Goal: Information Seeking & Learning: Learn about a topic

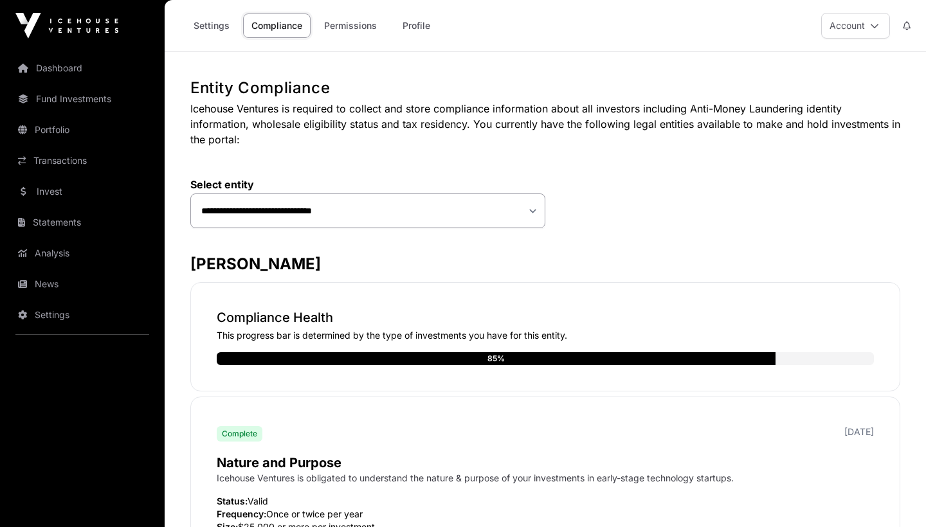
click at [71, 100] on link "Fund Investments" at bounding box center [82, 99] width 144 height 28
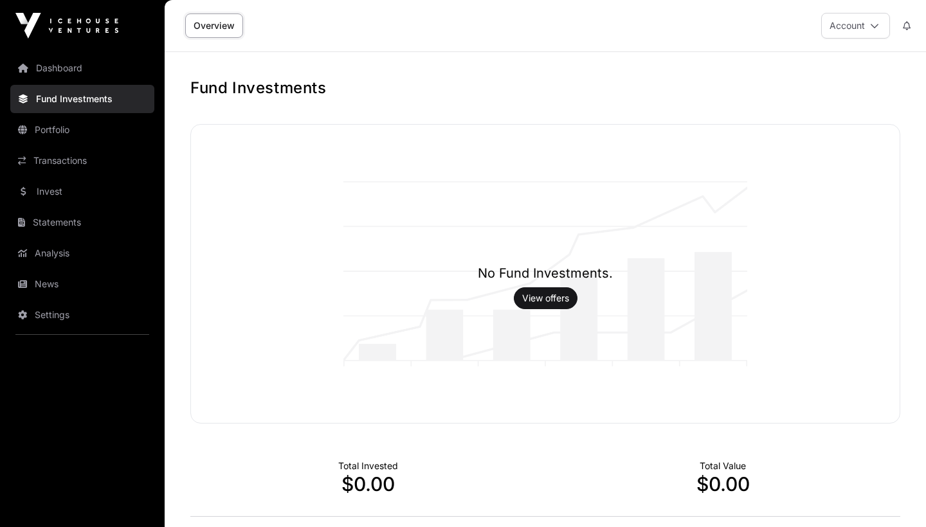
click at [232, 25] on link "Overview" at bounding box center [214, 25] width 58 height 24
click at [206, 22] on link "Overview" at bounding box center [214, 25] width 58 height 24
click at [48, 189] on link "Invest" at bounding box center [82, 191] width 144 height 28
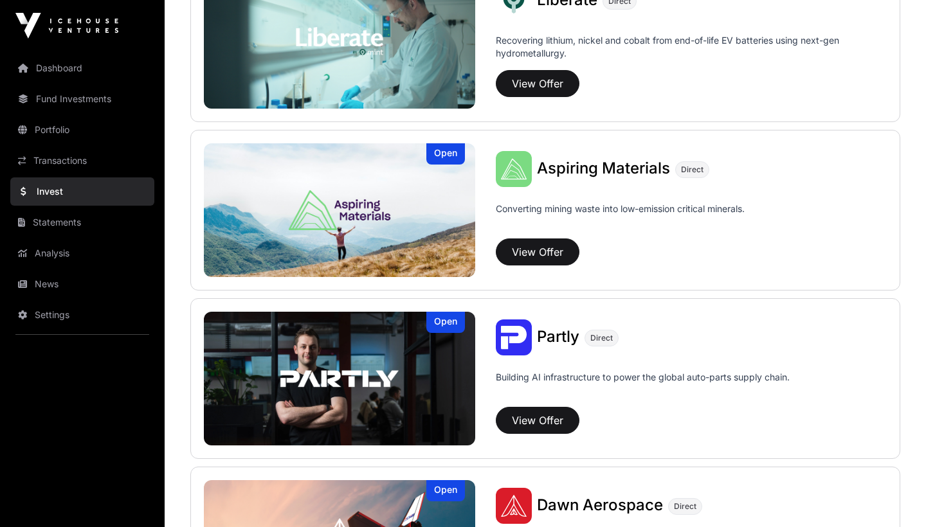
scroll to position [1046, 0]
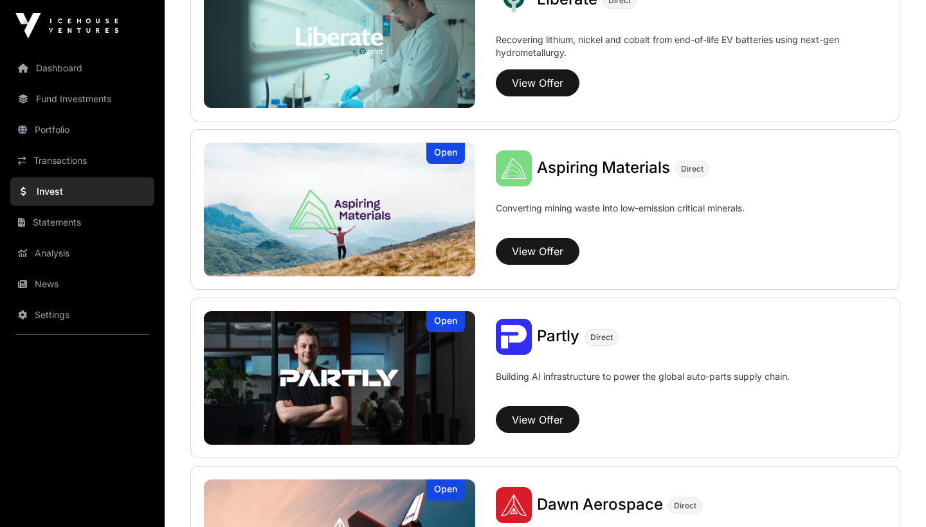
click at [532, 251] on button "View Offer" at bounding box center [538, 251] width 84 height 27
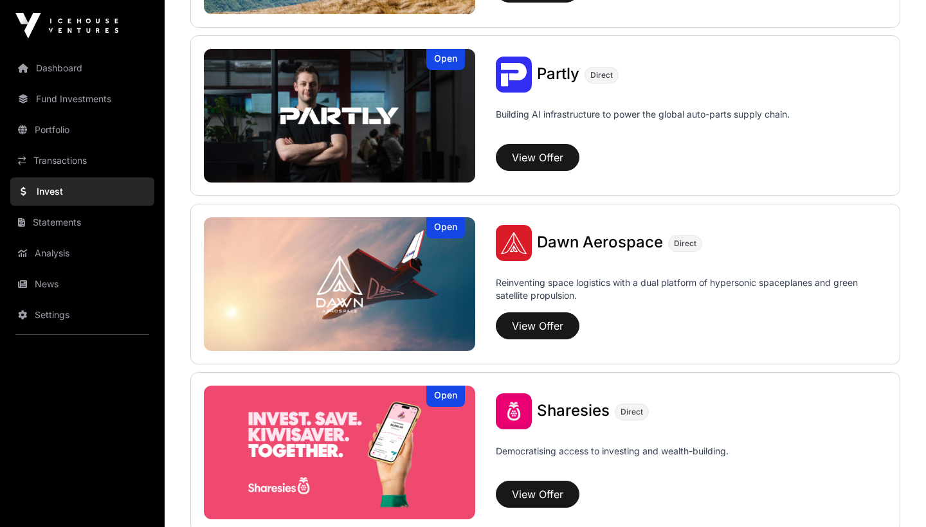
scroll to position [1310, 0]
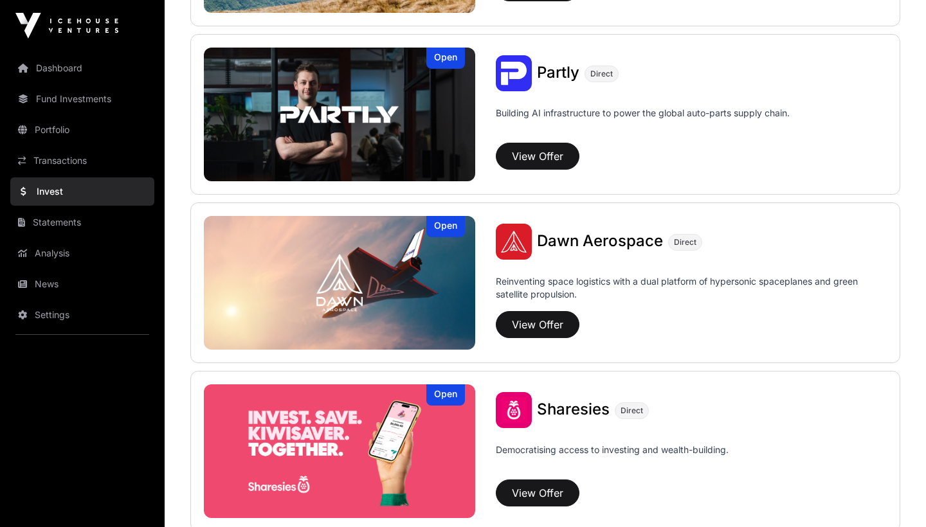
click at [532, 325] on button "View Offer" at bounding box center [538, 324] width 84 height 27
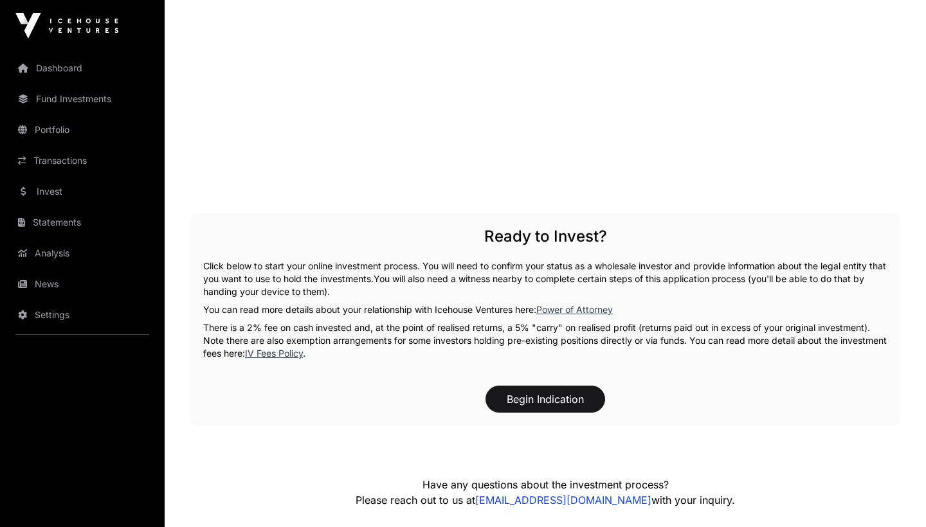
scroll to position [2226, 0]
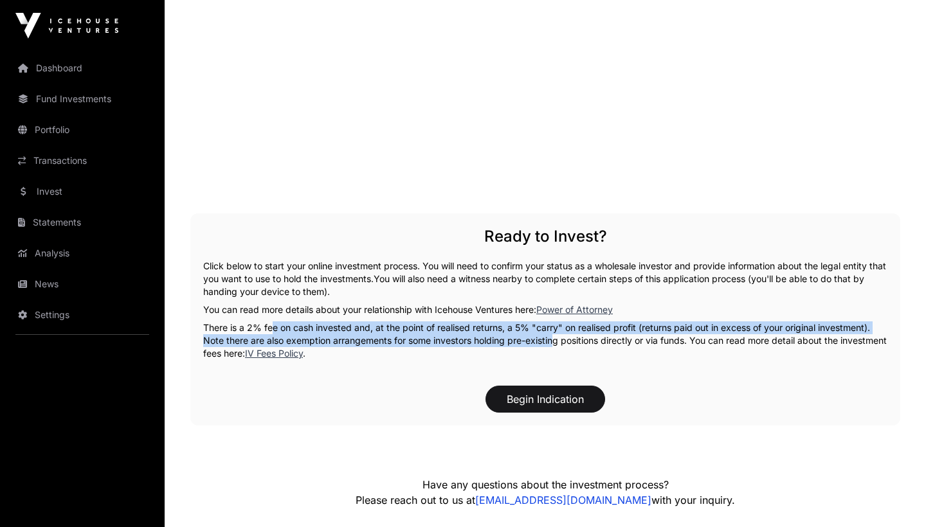
drag, startPoint x: 267, startPoint y: 328, endPoint x: 553, endPoint y: 340, distance: 285.6
click at [553, 341] on p "There is a 2% fee on cash invested and, at the point of realised returns, a 5% …" at bounding box center [545, 340] width 684 height 39
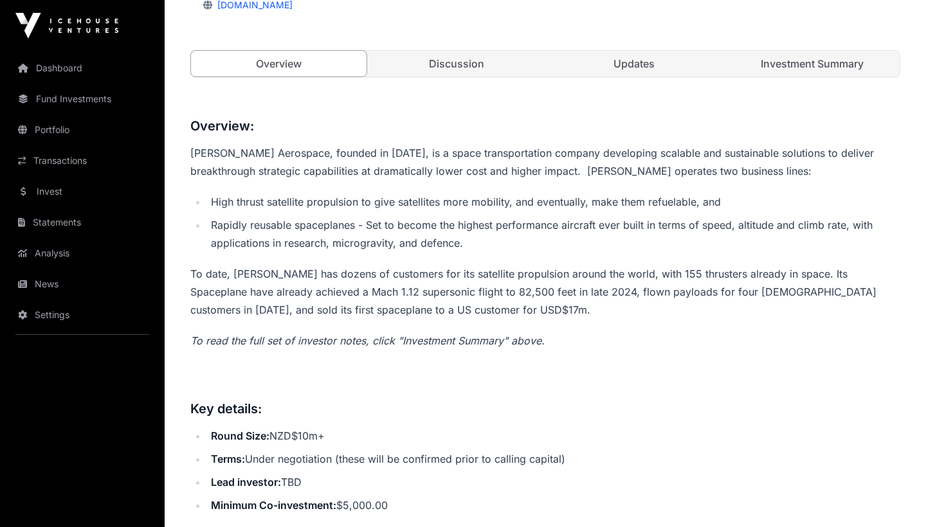
scroll to position [438, 0]
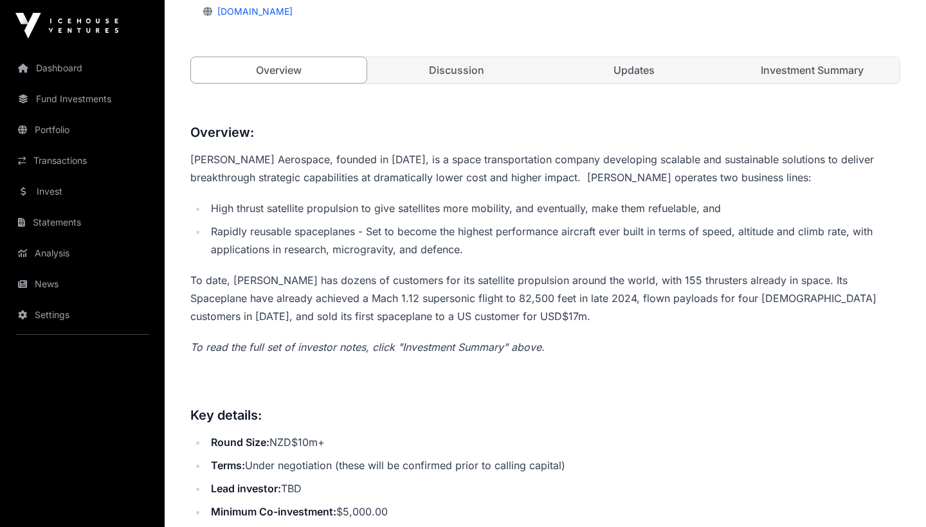
click at [799, 73] on link "Investment Summary" at bounding box center [811, 70] width 175 height 26
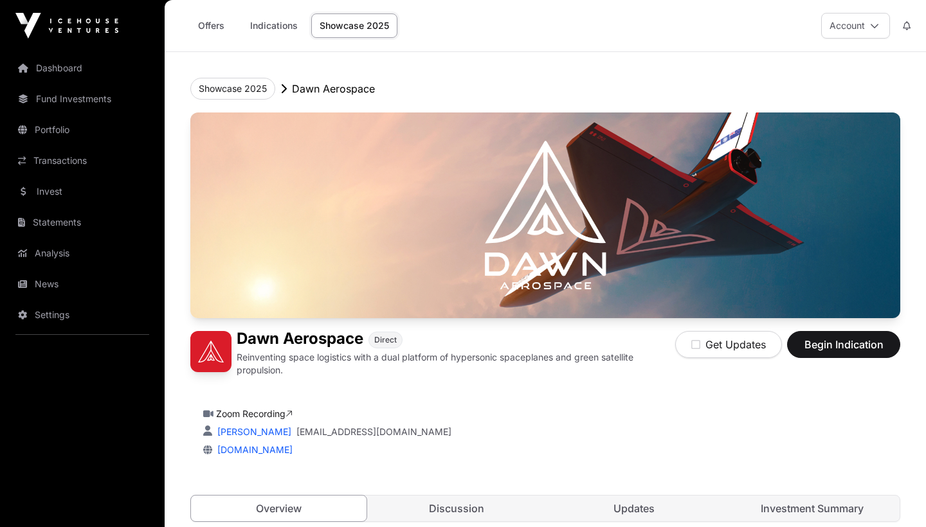
scroll to position [438, 0]
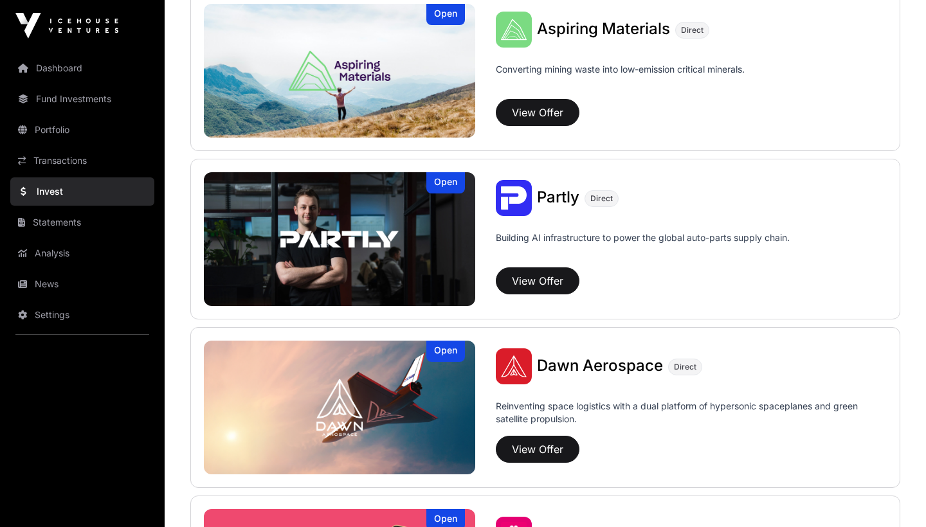
scroll to position [1185, 0]
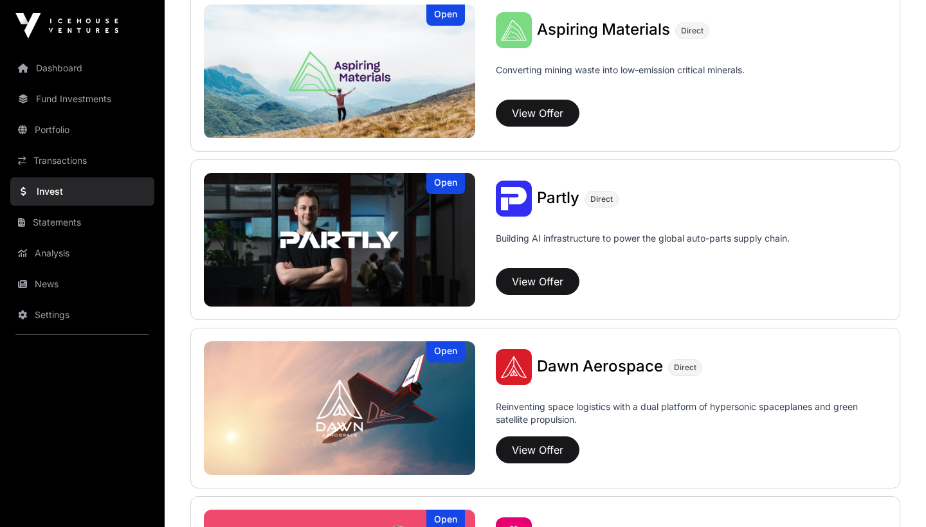
click at [546, 278] on button "View Offer" at bounding box center [538, 281] width 84 height 27
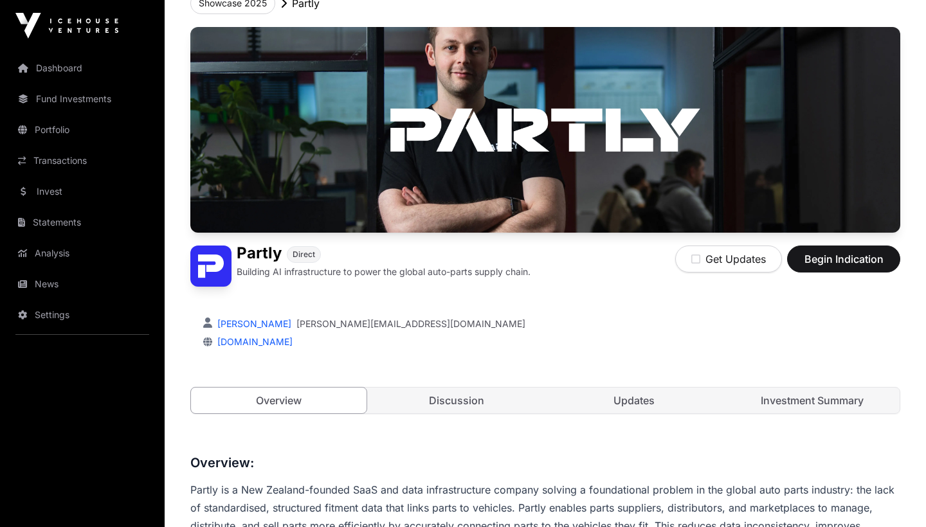
scroll to position [84, 0]
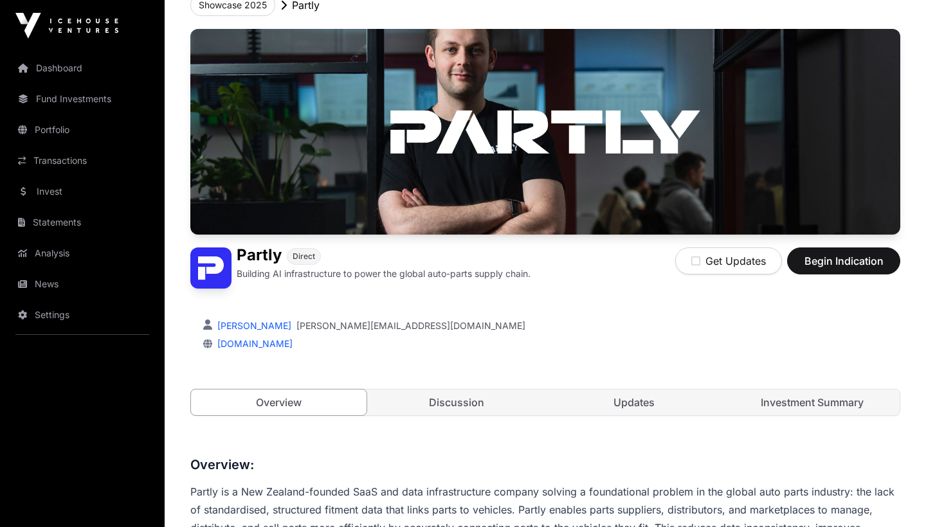
click at [460, 406] on link "Discussion" at bounding box center [456, 402] width 175 height 26
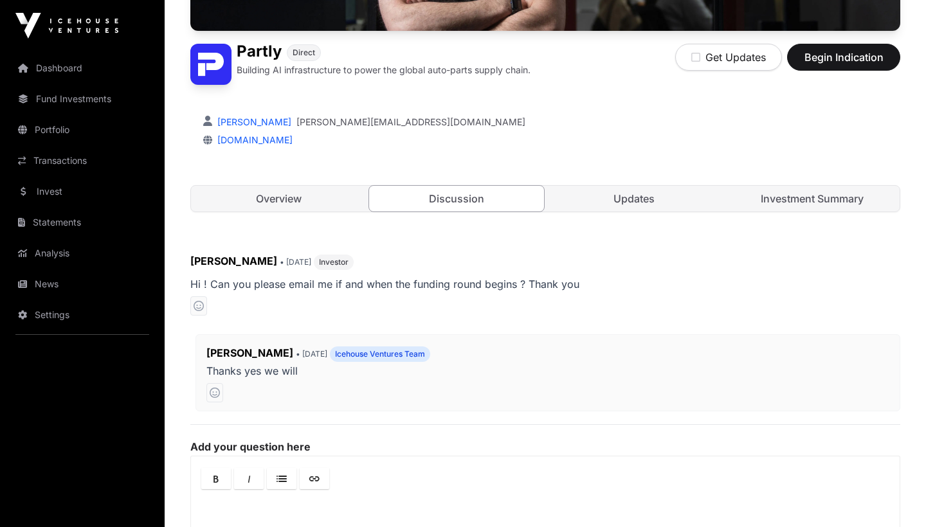
scroll to position [288, 0]
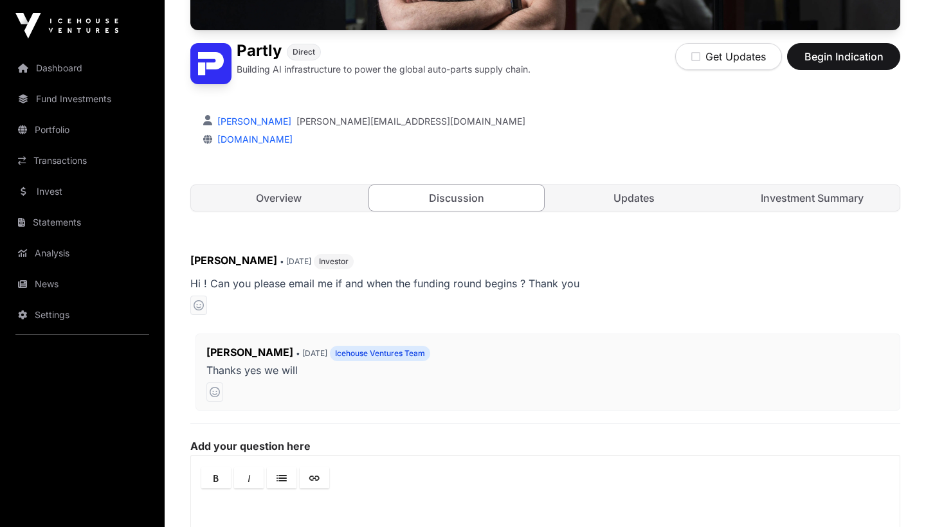
click at [656, 196] on link "Updates" at bounding box center [633, 198] width 175 height 26
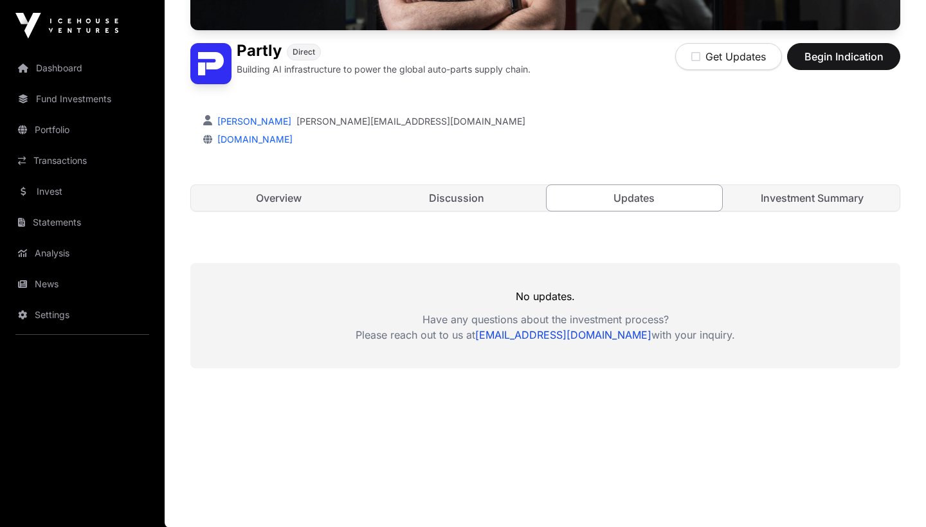
click at [778, 200] on link "Investment Summary" at bounding box center [811, 198] width 175 height 26
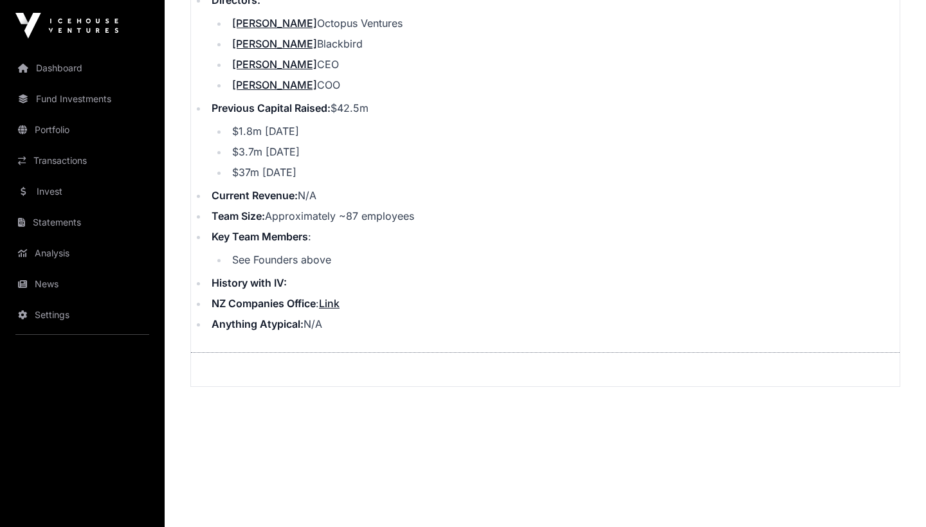
scroll to position [1575, 0]
